Goal: Book appointment/travel/reservation

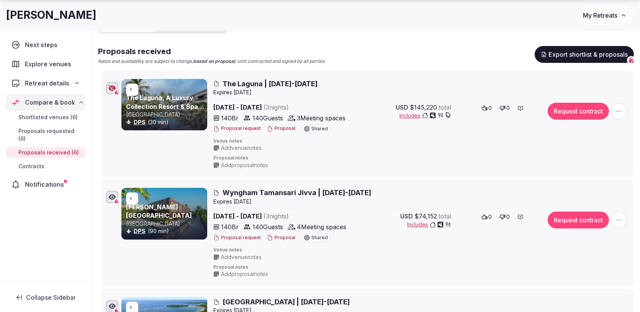
scroll to position [115, 0]
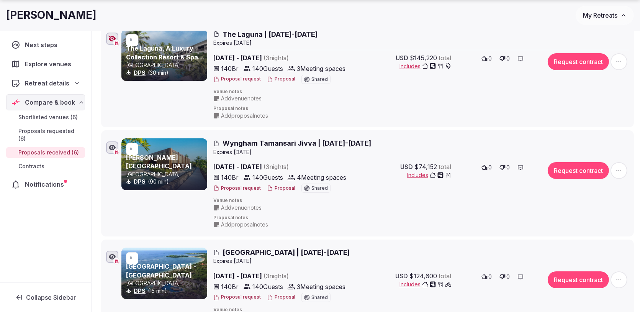
scroll to position [158, 0]
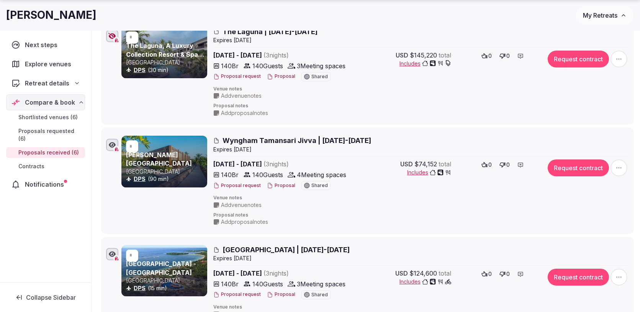
click at [274, 186] on button "Proposal" at bounding box center [281, 185] width 28 height 7
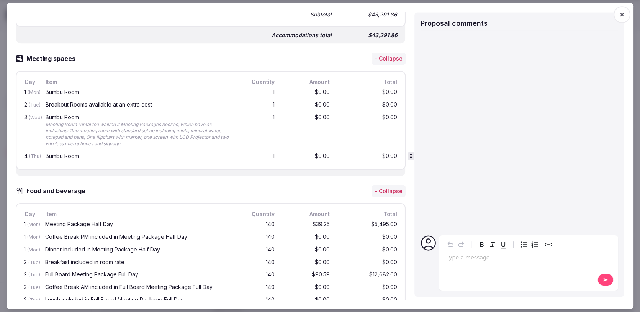
scroll to position [506, 0]
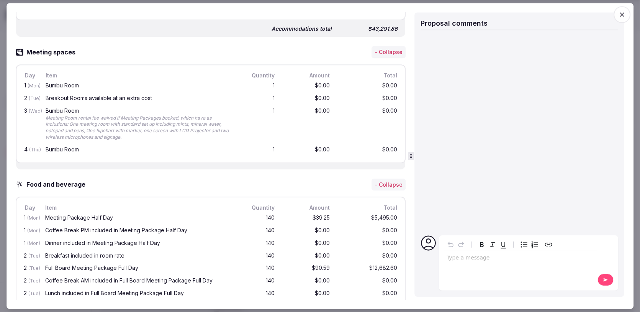
click at [619, 17] on icon "button" at bounding box center [622, 15] width 8 height 8
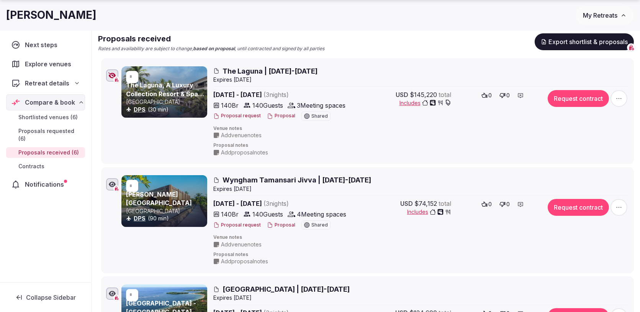
scroll to position [125, 0]
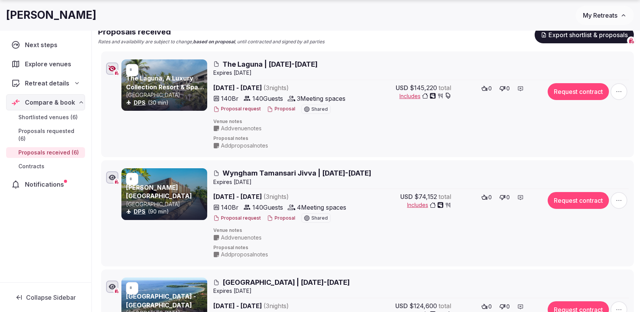
click at [620, 195] on span "button" at bounding box center [618, 200] width 17 height 17
click at [592, 126] on span "Edit proposal" at bounding box center [591, 126] width 33 height 8
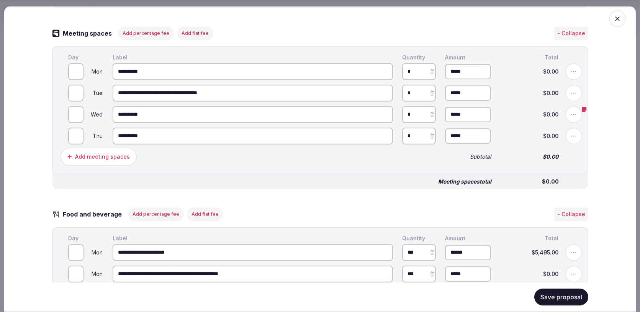
scroll to position [653, 0]
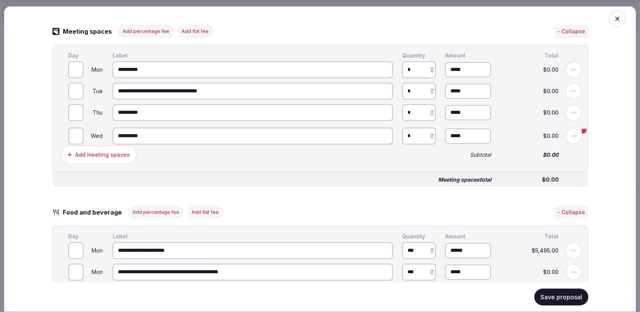
drag, startPoint x: 57, startPoint y: 111, endPoint x: 57, endPoint y: 135, distance: 23.3
type input "*"
click at [78, 115] on input "*" at bounding box center [75, 112] width 15 height 17
click at [79, 132] on input "*" at bounding box center [75, 134] width 15 height 17
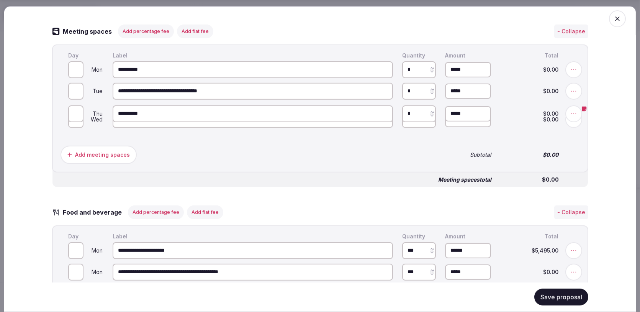
drag, startPoint x: 59, startPoint y: 135, endPoint x: 59, endPoint y: 114, distance: 20.3
click at [59, 114] on icon at bounding box center [58, 109] width 11 height 11
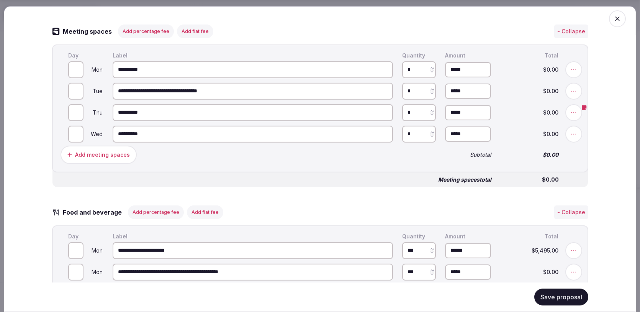
click at [80, 110] on input "*" at bounding box center [75, 112] width 15 height 17
type input "*"
click at [79, 114] on input "*" at bounding box center [75, 112] width 15 height 17
click at [576, 134] on icon at bounding box center [573, 134] width 8 height 8
click at [333, 136] on button "Delete" at bounding box center [317, 134] width 31 height 14
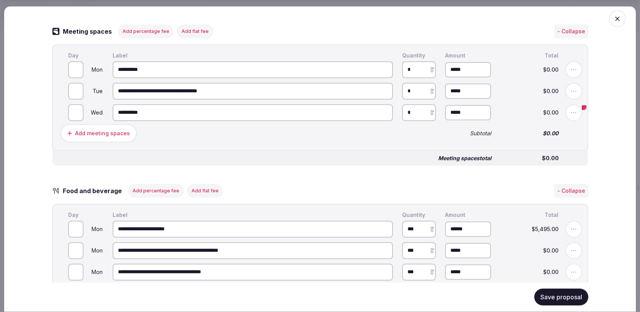
click at [542, 292] on button "Save proposal" at bounding box center [561, 296] width 54 height 17
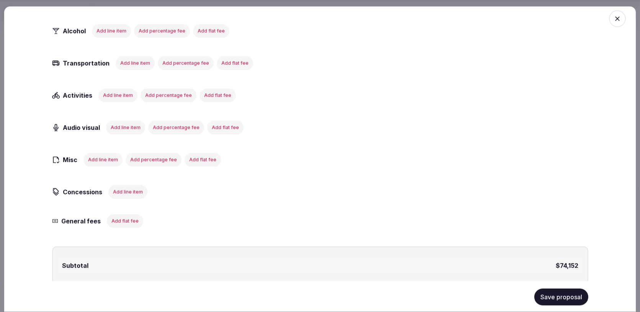
scroll to position [1261, 0]
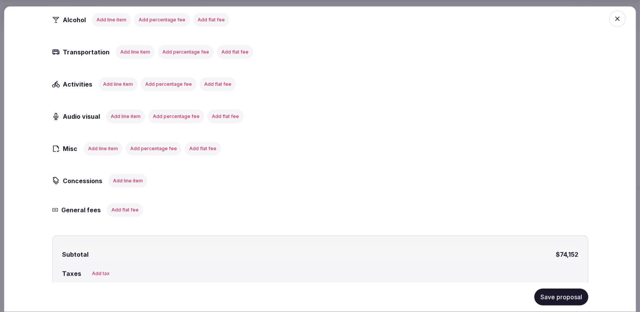
click at [617, 16] on icon "button" at bounding box center [617, 19] width 8 height 8
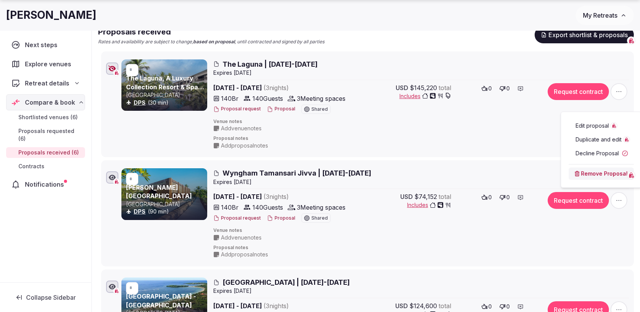
click at [463, 160] on li "* [PERSON_NAME][GEOGRAPHIC_DATA] [GEOGRAPHIC_DATA] DPS (90 min) Wyngham [GEOGRA…" at bounding box center [367, 213] width 532 height 106
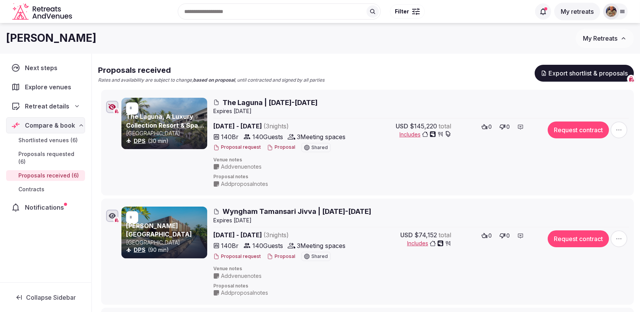
scroll to position [83, 0]
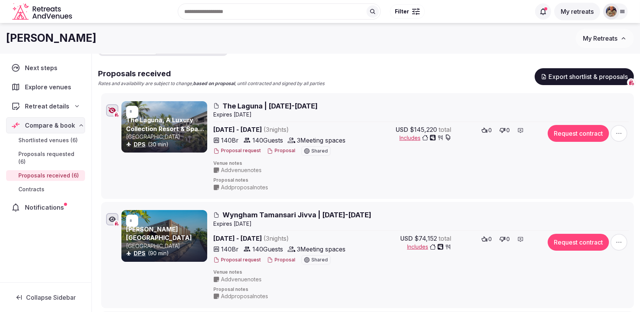
click at [275, 148] on button "Proposal" at bounding box center [281, 150] width 28 height 7
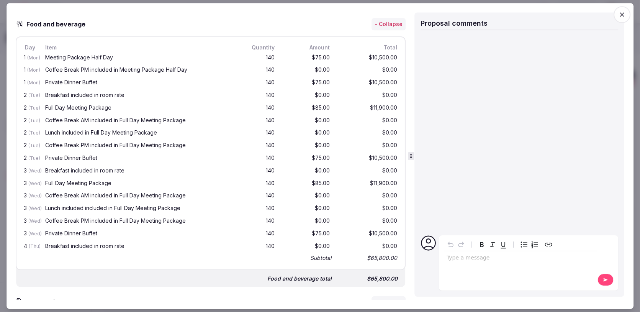
scroll to position [659, 0]
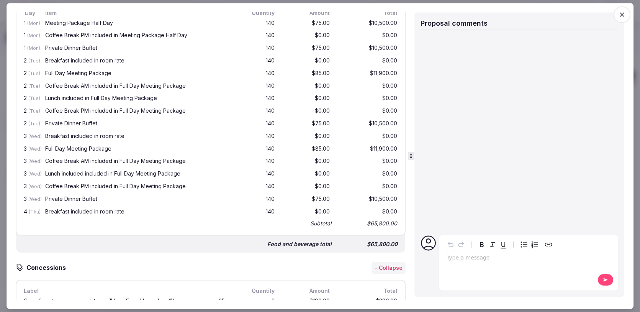
click at [625, 20] on span "button" at bounding box center [621, 14] width 17 height 17
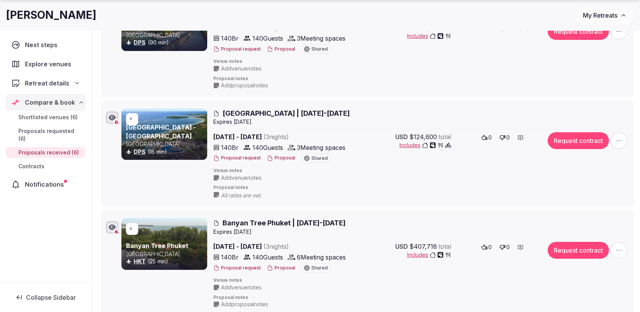
scroll to position [294, 0]
click at [281, 157] on button "Proposal" at bounding box center [281, 157] width 28 height 7
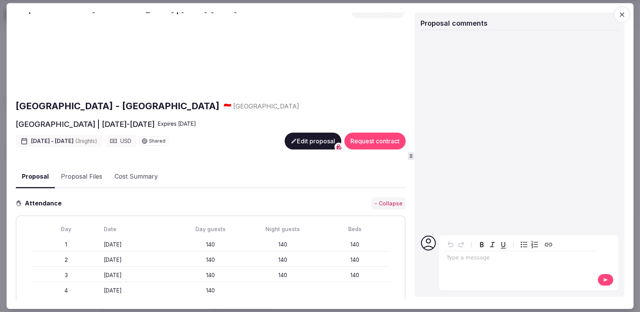
scroll to position [0, 0]
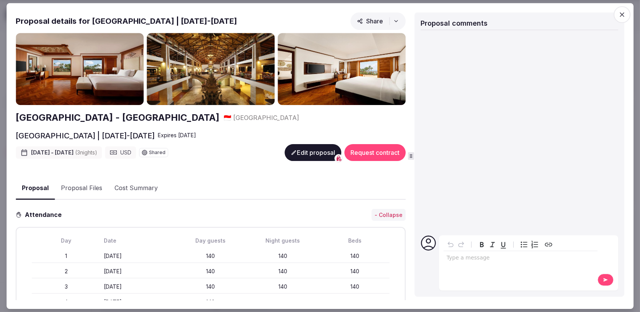
click at [96, 189] on button "Proposal Files" at bounding box center [82, 188] width 54 height 22
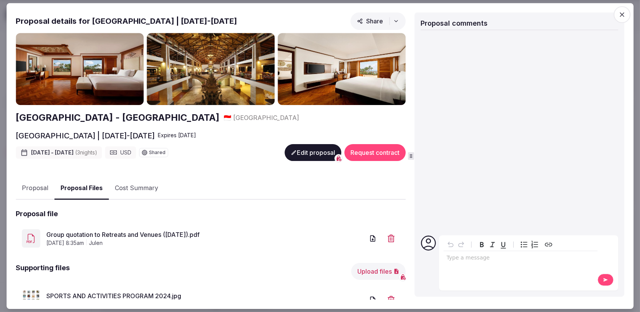
click at [621, 16] on icon "button" at bounding box center [622, 15] width 8 height 8
